Goal: Register for event/course

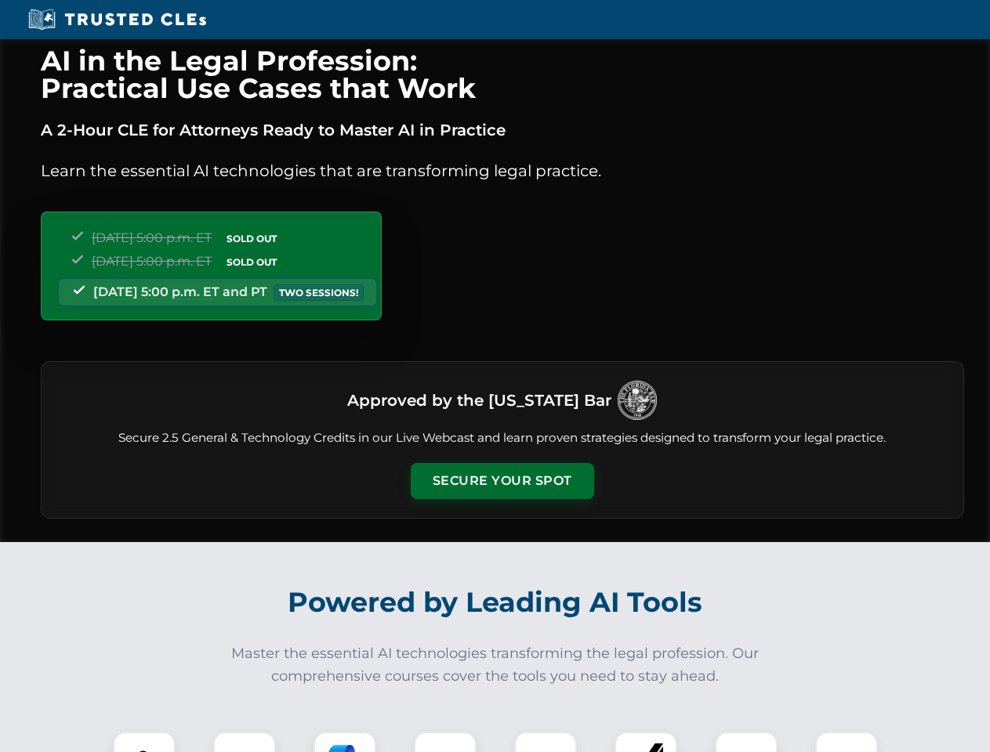
click at [502, 481] on button "Secure Your Spot" at bounding box center [502, 481] width 183 height 36
click at [144, 742] on img at bounding box center [143, 763] width 45 height 45
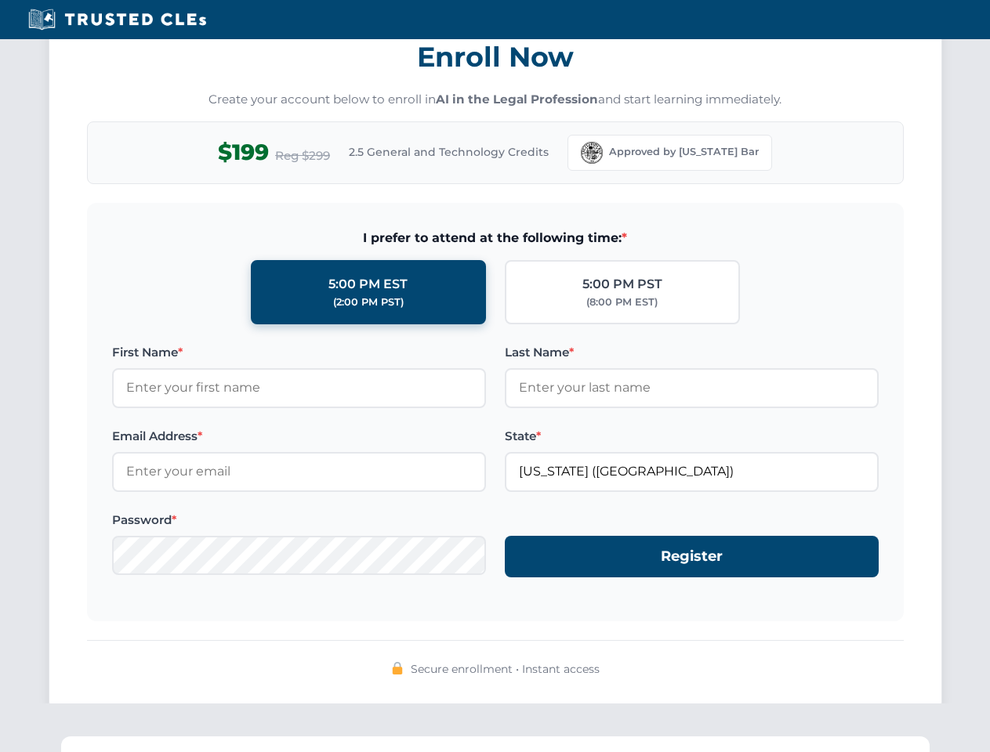
scroll to position [1538, 0]
